Goal: Find specific page/section: Find specific page/section

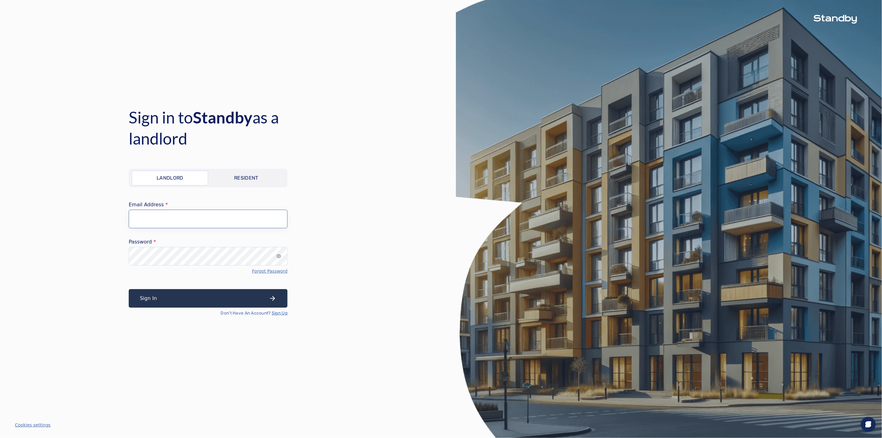
type input "**********"
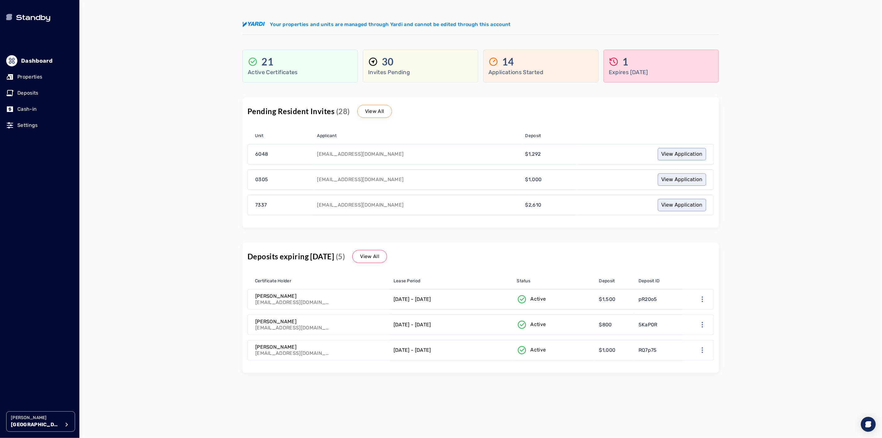
click at [36, 422] on p "[GEOGRAPHIC_DATA]" at bounding box center [36, 424] width 50 height 7
click at [25, 76] on p "Properties" at bounding box center [29, 76] width 25 height 7
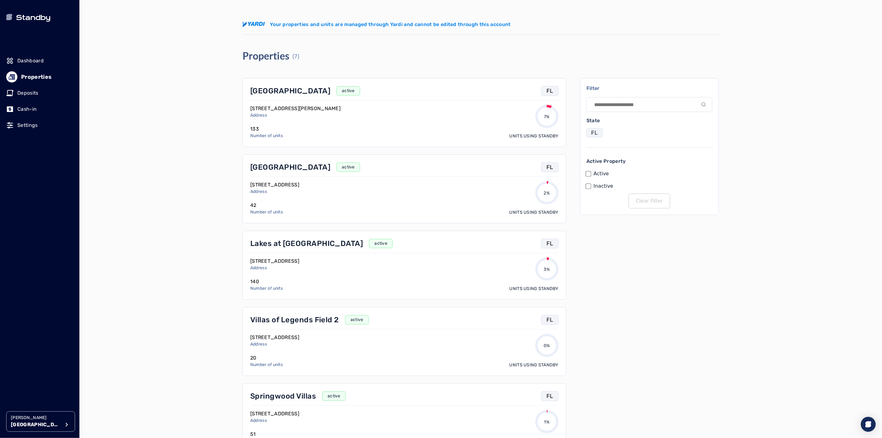
click at [271, 91] on p "[GEOGRAPHIC_DATA]" at bounding box center [290, 91] width 80 height 10
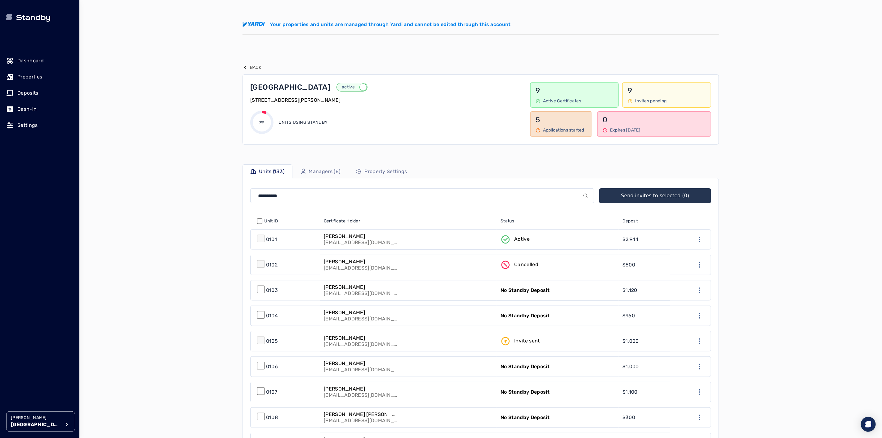
click at [258, 66] on p "Back" at bounding box center [255, 67] width 11 height 6
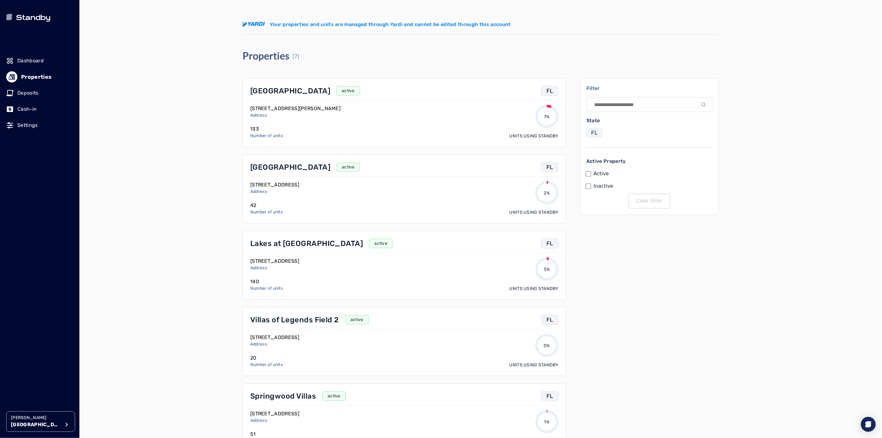
click at [283, 245] on p "Lakes at [GEOGRAPHIC_DATA]" at bounding box center [306, 243] width 113 height 10
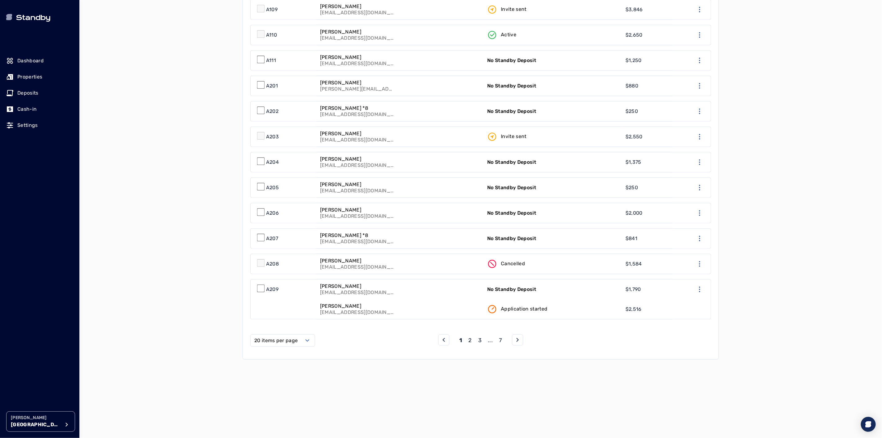
scroll to position [452, 0]
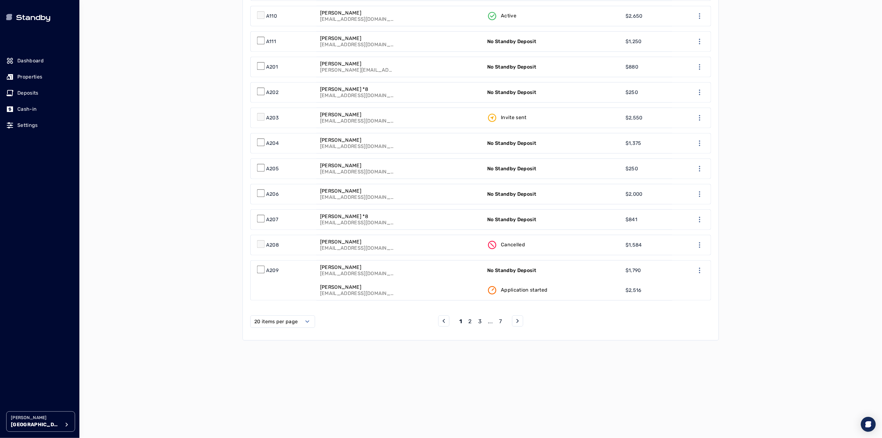
click at [285, 321] on label "20 items per page" at bounding box center [275, 321] width 43 height 7
click at [271, 376] on span "50 items per page" at bounding box center [278, 372] width 44 height 7
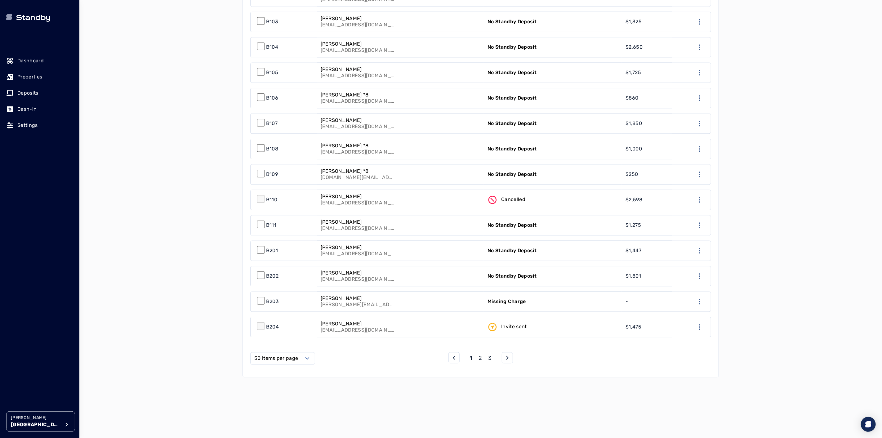
scroll to position [1213, 0]
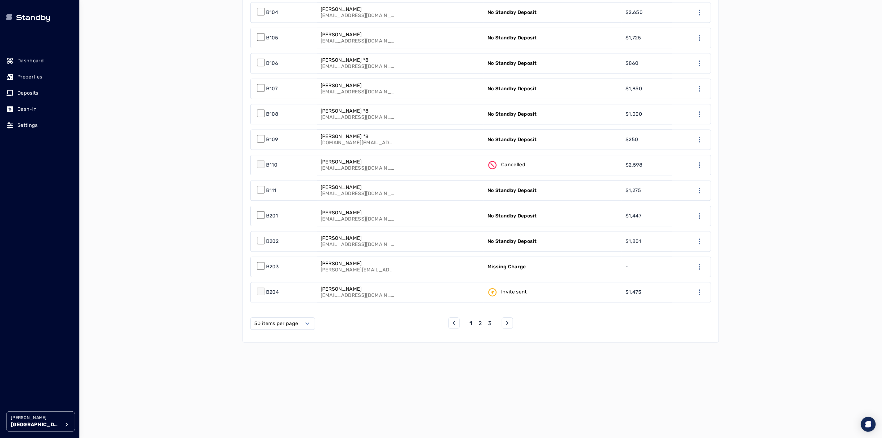
click at [480, 319] on p "2" at bounding box center [479, 323] width 3 height 9
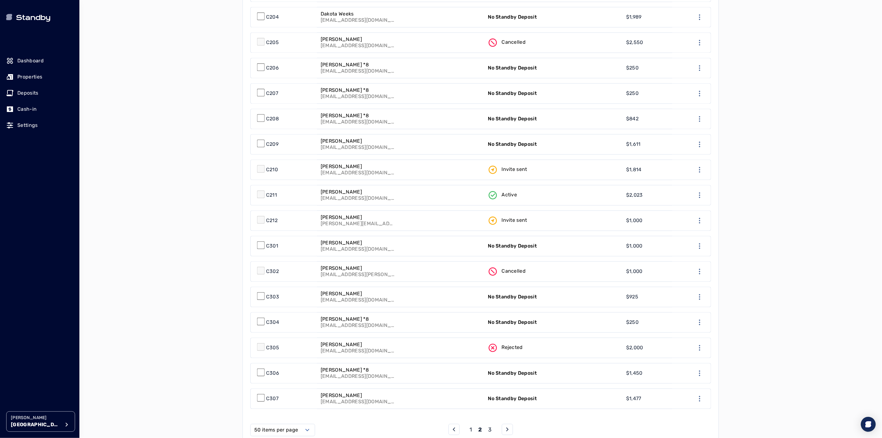
scroll to position [1102, 0]
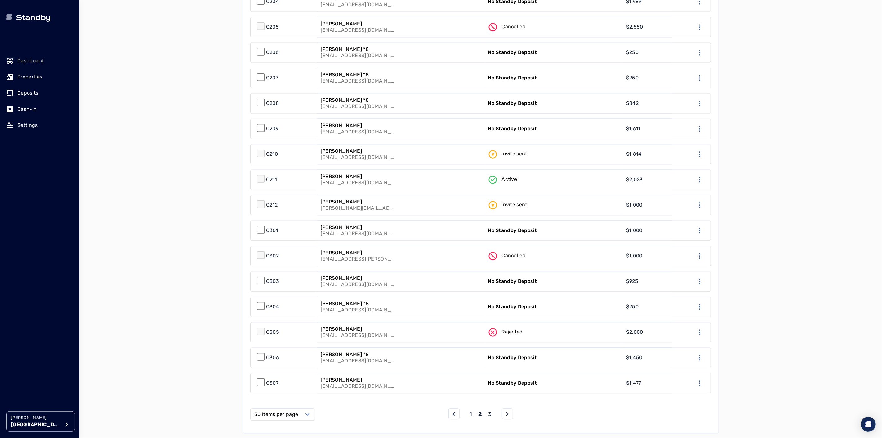
click at [489, 410] on p "3" at bounding box center [489, 413] width 3 height 9
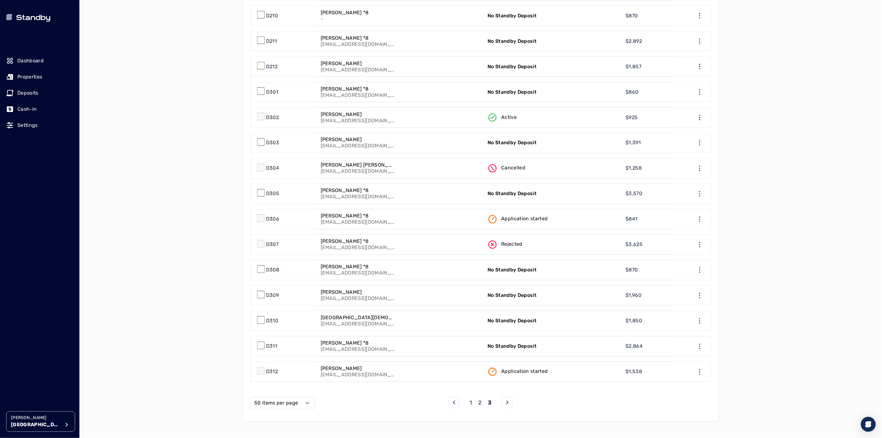
scroll to position [861, 0]
click at [428, 366] on link "[PERSON_NAME] [EMAIL_ADDRESS][DOMAIN_NAME]" at bounding box center [400, 370] width 167 height 20
